Goal: Register for event/course

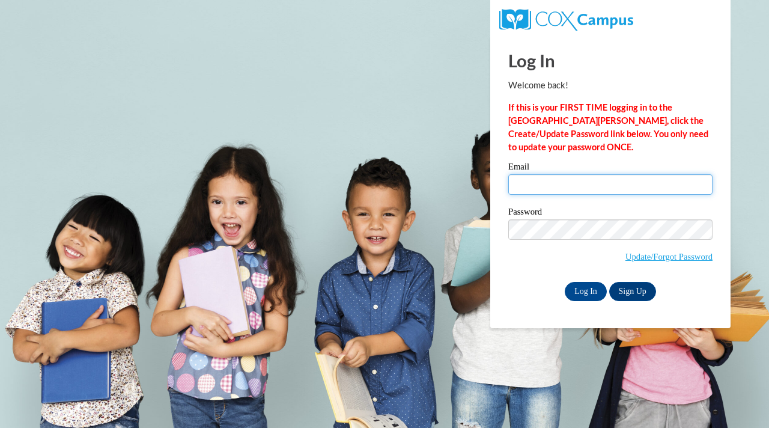
click at [557, 179] on input "Email" at bounding box center [610, 184] width 204 height 20
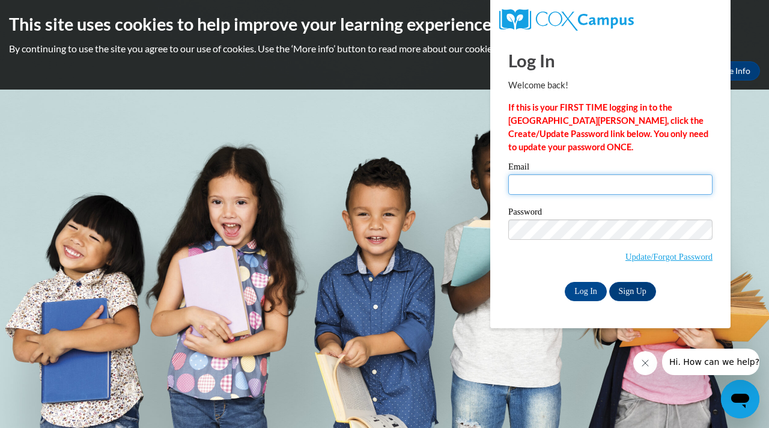
type input "[EMAIL_ADDRESS][DOMAIN_NAME]"
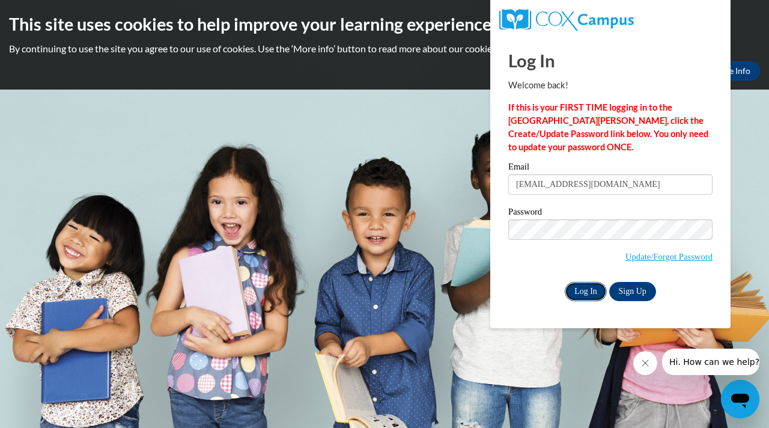
click at [580, 284] on input "Log In" at bounding box center [586, 291] width 42 height 19
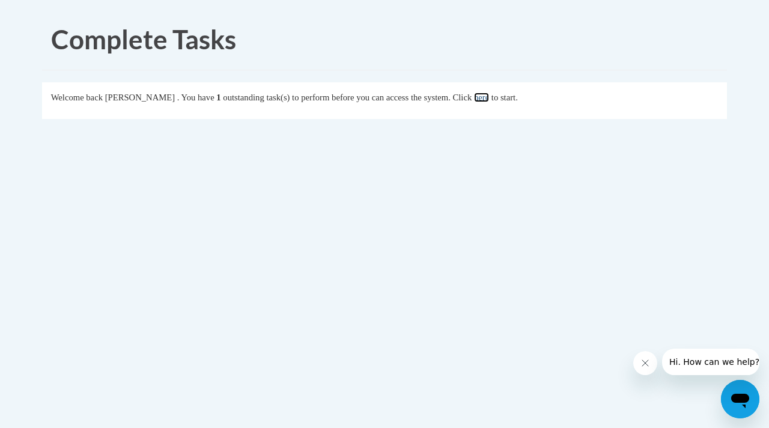
click at [489, 99] on link "here" at bounding box center [481, 98] width 15 height 10
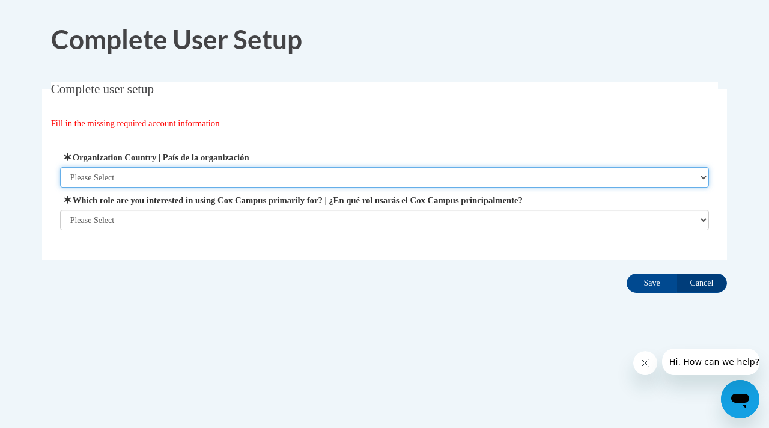
click at [128, 174] on select "Please Select United States | Estados Unidos Outside of the United States | Fue…" at bounding box center [384, 177] width 649 height 20
select select "ad49bcad-a171-4b2e-b99c-48b446064914"
click at [60, 167] on select "Please Select United States | Estados Unidos Outside of the United States | Fue…" at bounding box center [384, 177] width 649 height 20
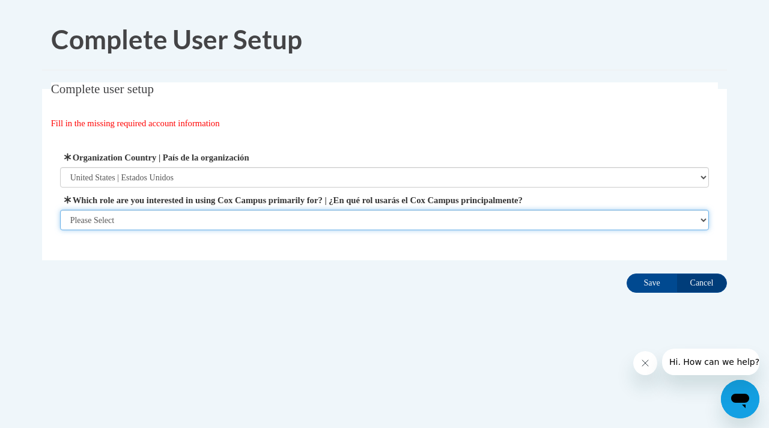
click at [120, 222] on select "Please Select College/University | Colegio/Universidad Community/Nonprofit Part…" at bounding box center [384, 220] width 649 height 20
select select "fbf2d438-af2f-41f8-98f1-81c410e29de3"
click at [60, 230] on select "Please Select College/University | Colegio/Universidad Community/Nonprofit Part…" at bounding box center [384, 220] width 649 height 20
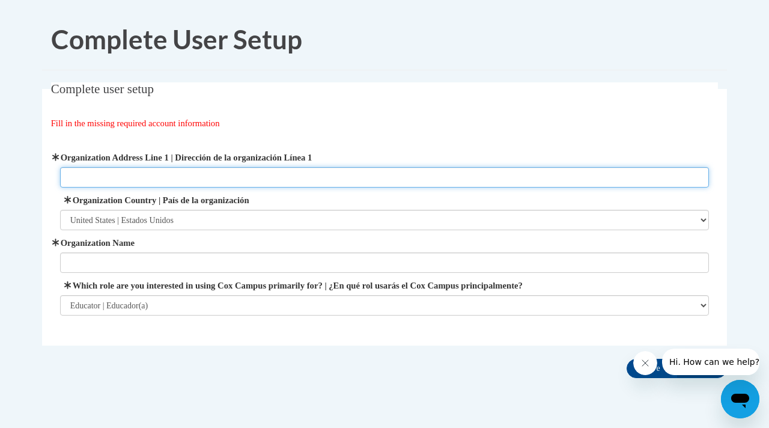
click at [141, 177] on input "Organization Address Line 1 | Dirección de la organización Línea 1" at bounding box center [384, 177] width 649 height 20
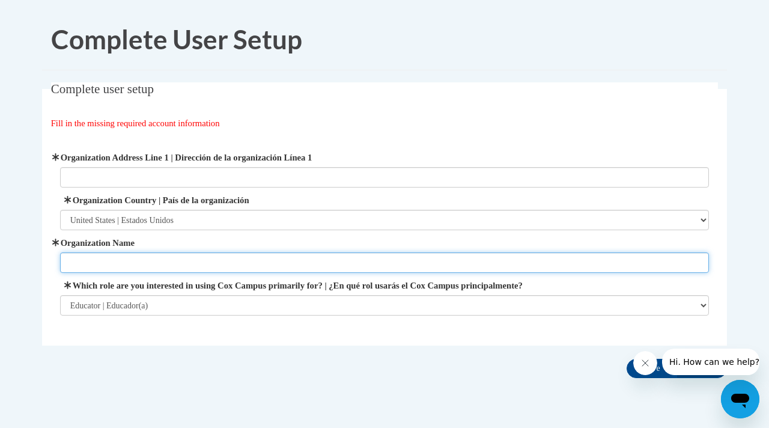
click at [108, 264] on input "Organization Name" at bounding box center [384, 262] width 649 height 20
type input "Senatobia Elementary School"
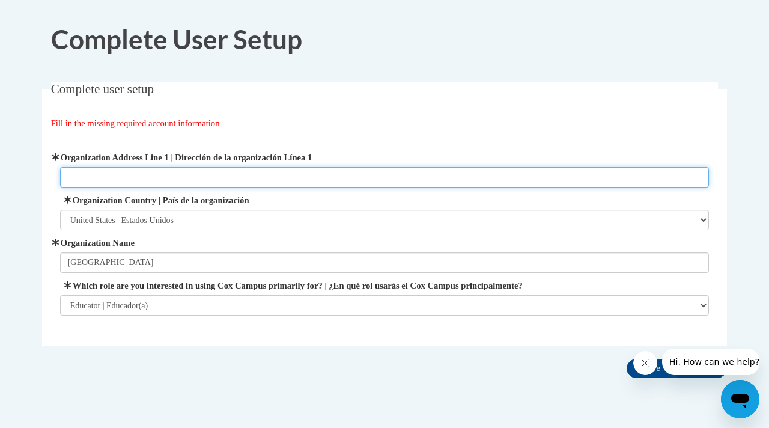
click at [112, 175] on input "Organization Address Line 1 | Dirección de la organización Línea 1" at bounding box center [384, 177] width 649 height 20
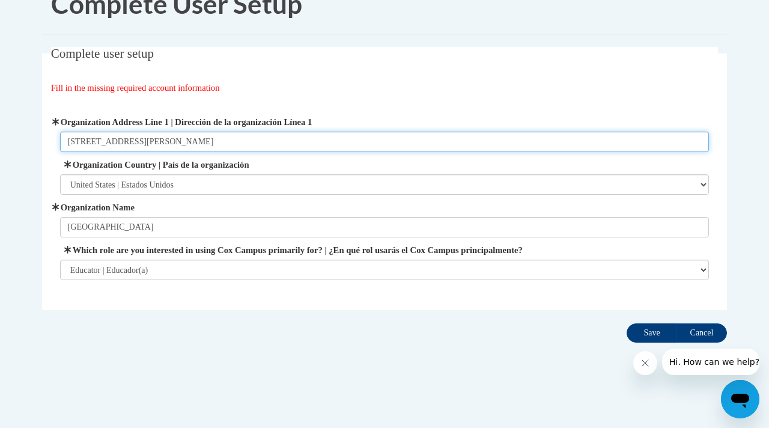
type input "301 Marvin Street Senatobia, MS 38668"
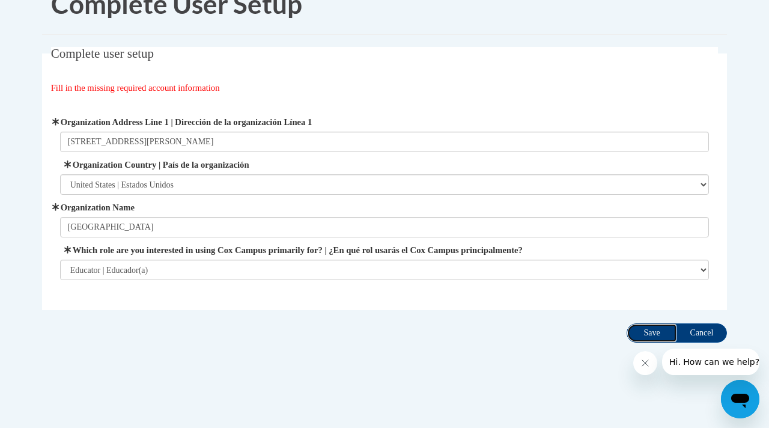
click at [643, 332] on input "Save" at bounding box center [652, 332] width 50 height 19
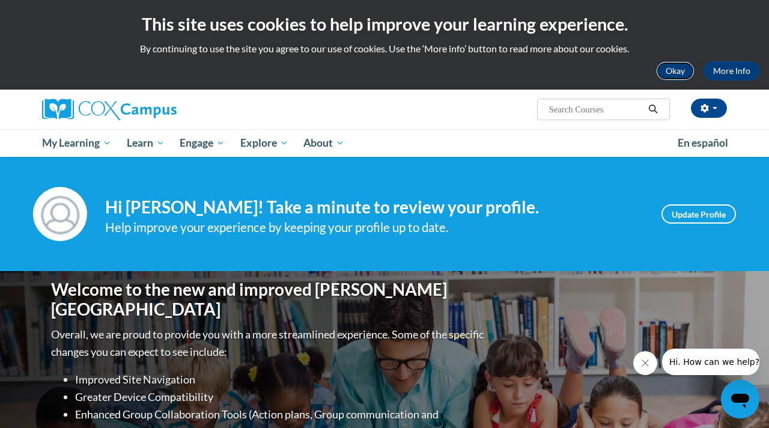
click at [667, 74] on button "Okay" at bounding box center [675, 70] width 38 height 19
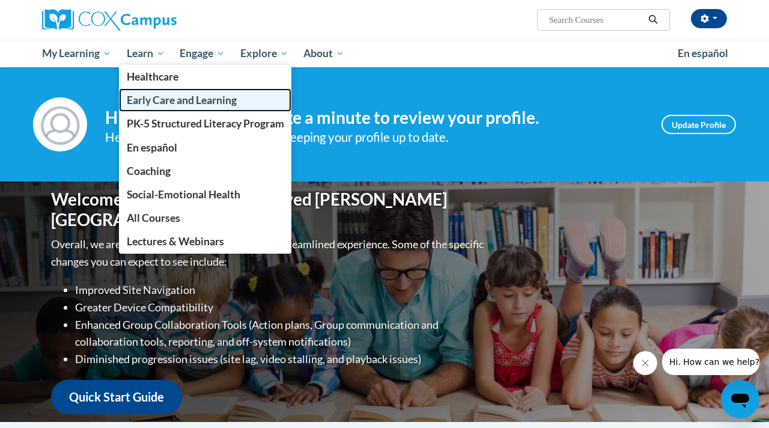
click at [147, 97] on span "Early Care and Learning" at bounding box center [182, 100] width 110 height 13
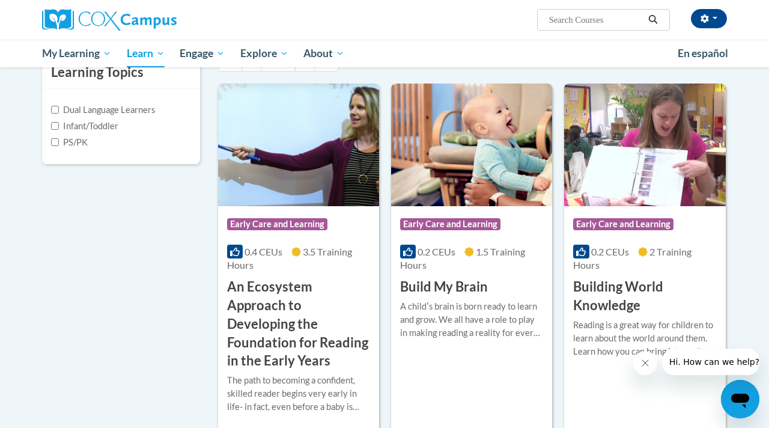
scroll to position [288, 0]
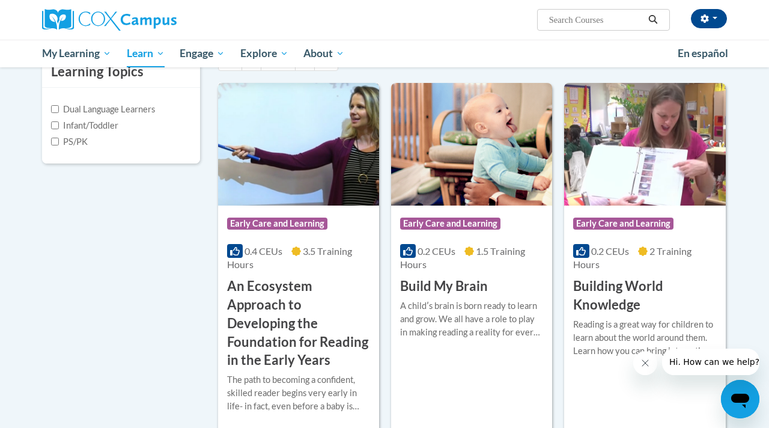
click at [276, 289] on h3 "An Ecosystem Approach to Developing the Foundation for Reading in the Early Yea…" at bounding box center [298, 323] width 143 height 93
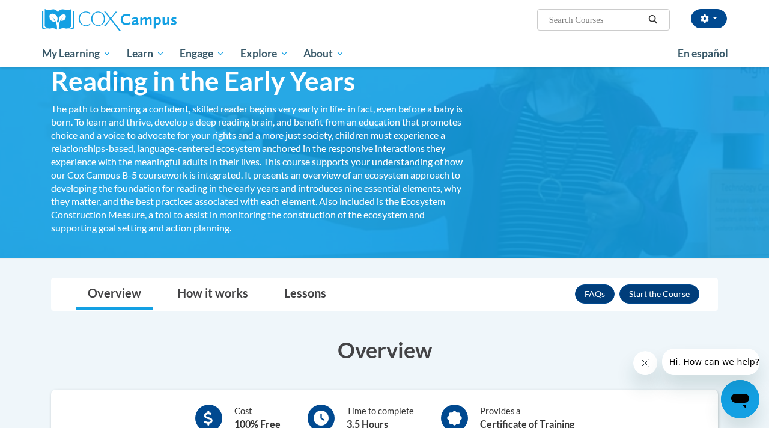
scroll to position [130, 0]
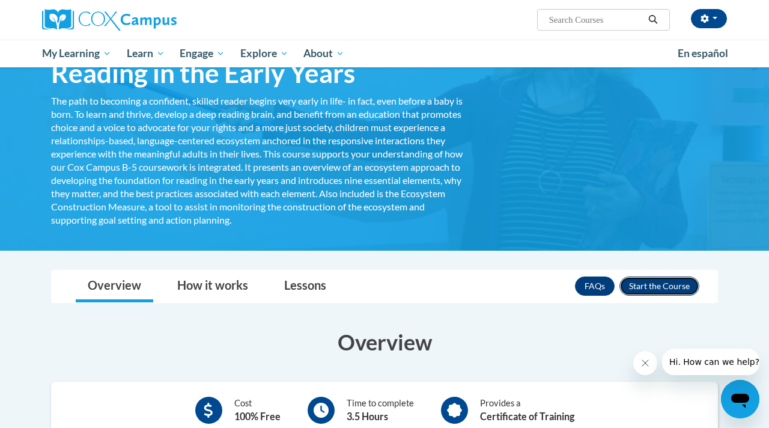
click at [640, 285] on button "Enroll" at bounding box center [659, 285] width 80 height 19
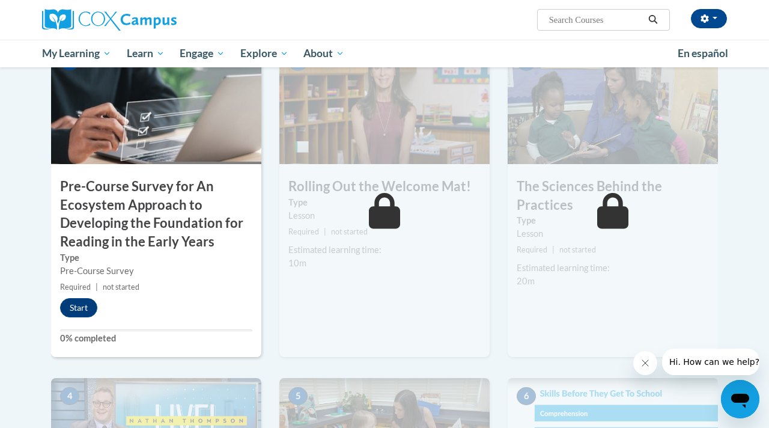
scroll to position [330, 0]
click at [82, 309] on button "Start" at bounding box center [78, 306] width 37 height 19
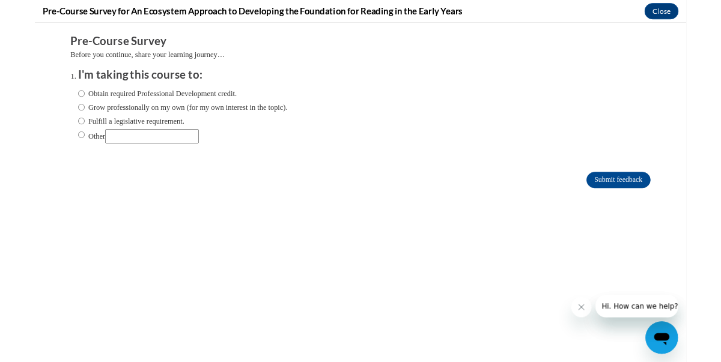
scroll to position [0, 0]
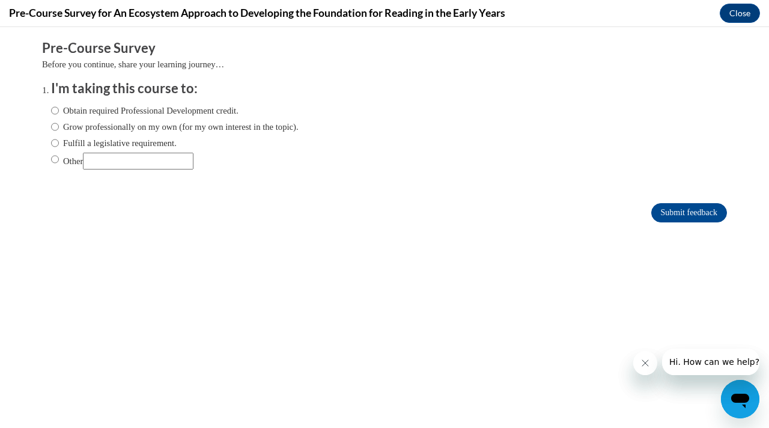
click at [109, 111] on label "Obtain required Professional Development credit." at bounding box center [144, 110] width 187 height 13
click at [59, 111] on input "Obtain required Professional Development credit." at bounding box center [55, 110] width 8 height 13
radio input "true"
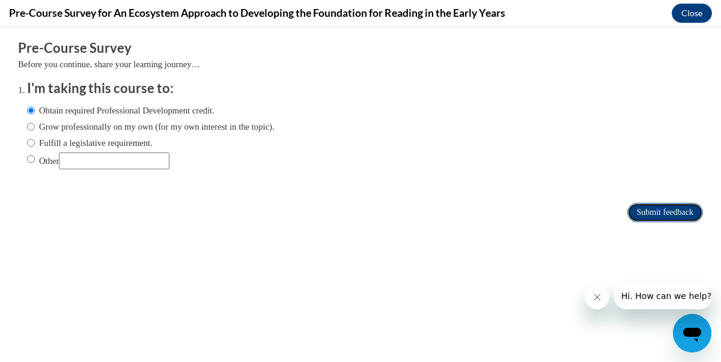
click at [652, 210] on input "Submit feedback" at bounding box center [665, 212] width 76 height 19
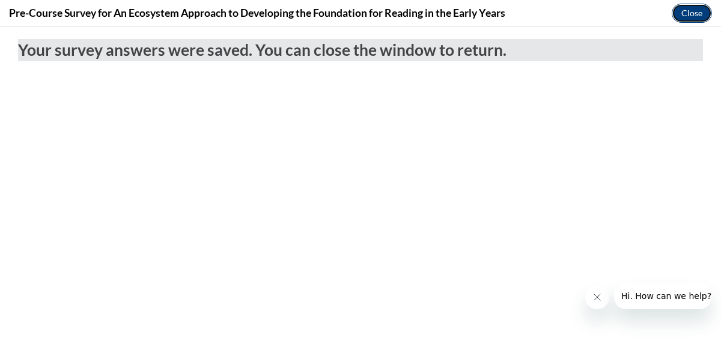
click at [684, 19] on button "Close" at bounding box center [692, 13] width 40 height 19
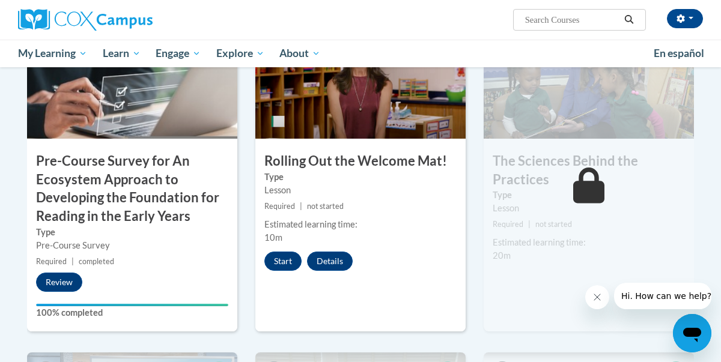
scroll to position [365, 0]
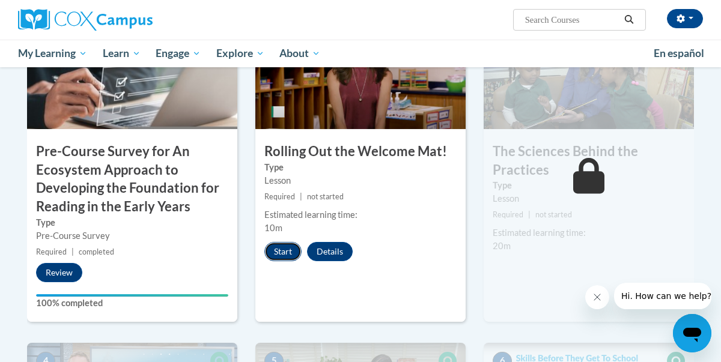
click at [288, 248] on button "Start" at bounding box center [282, 251] width 37 height 19
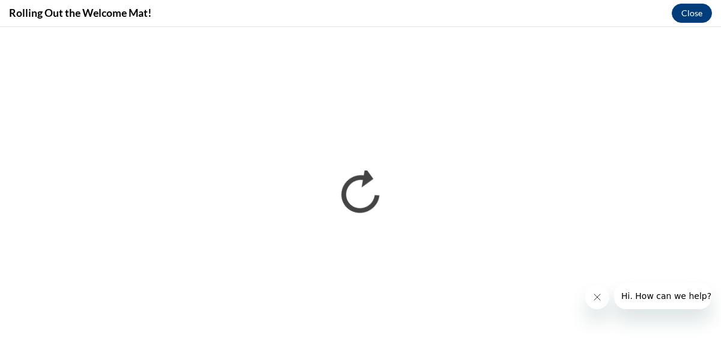
scroll to position [0, 0]
